Goal: Task Accomplishment & Management: Use online tool/utility

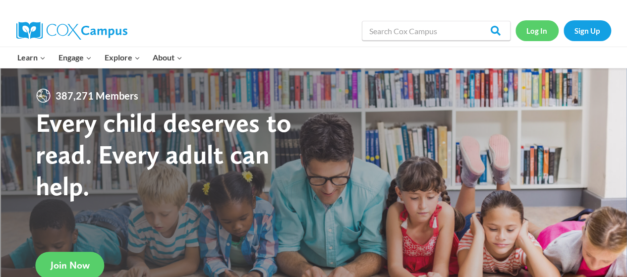
click at [539, 32] on link "Log In" at bounding box center [536, 30] width 43 height 20
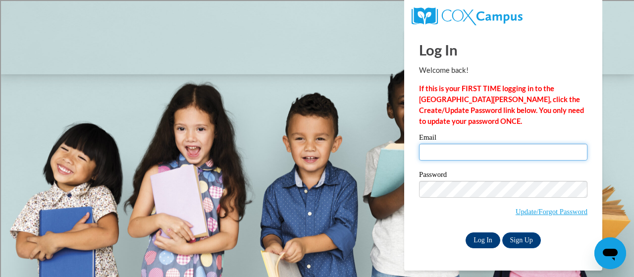
type input "[EMAIL_ADDRESS][PERSON_NAME][DOMAIN_NAME]"
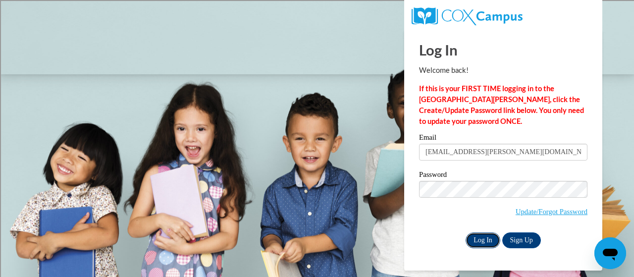
click at [482, 240] on input "Log In" at bounding box center [483, 240] width 35 height 16
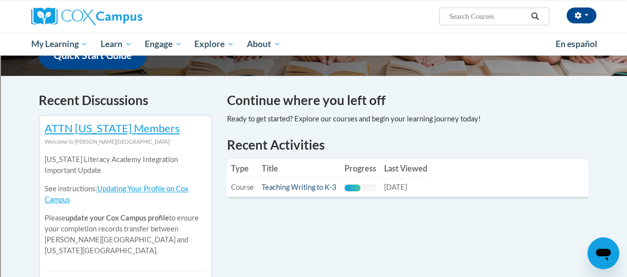
scroll to position [244, 0]
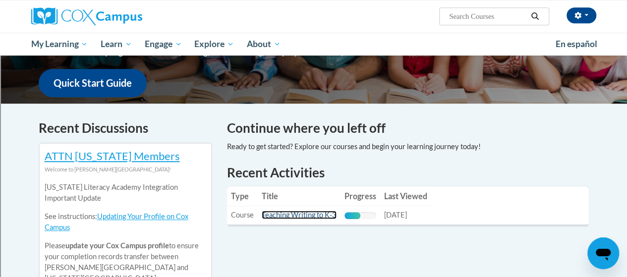
click at [309, 213] on link "Teaching Writing to K-3" at bounding box center [299, 215] width 75 height 8
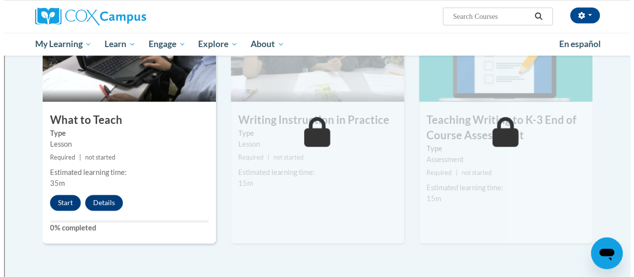
scroll to position [531, 0]
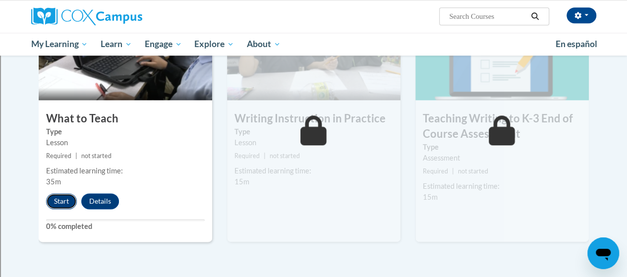
click at [62, 202] on button "Start" at bounding box center [61, 201] width 31 height 16
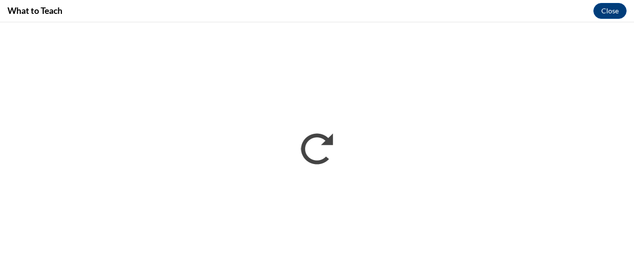
scroll to position [0, 0]
